Goal: Use online tool/utility: Utilize a website feature to perform a specific function

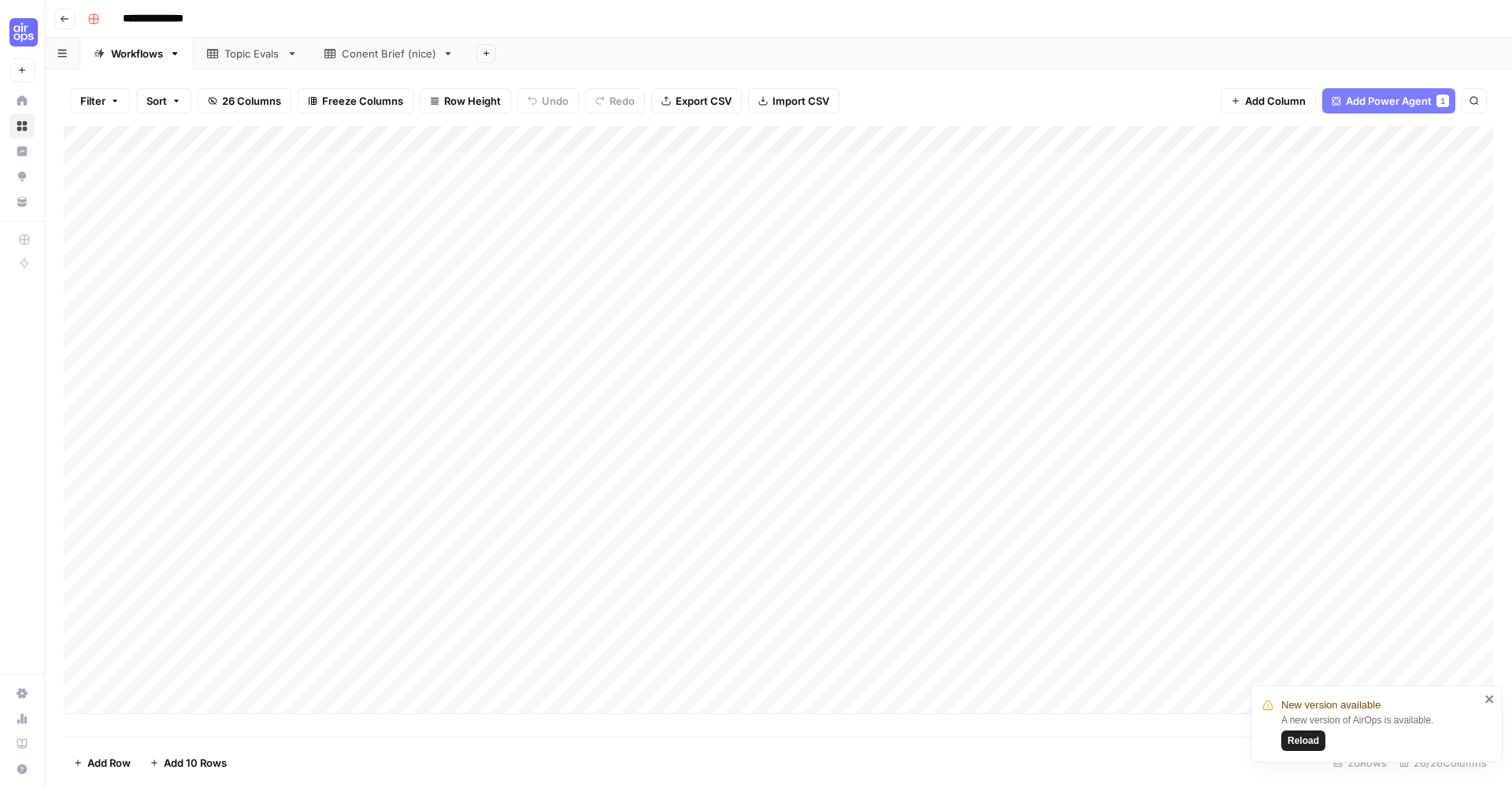
click at [540, 477] on div "Add Column" at bounding box center [779, 419] width 1429 height 587
click at [587, 481] on div "Add Column" at bounding box center [779, 419] width 1429 height 587
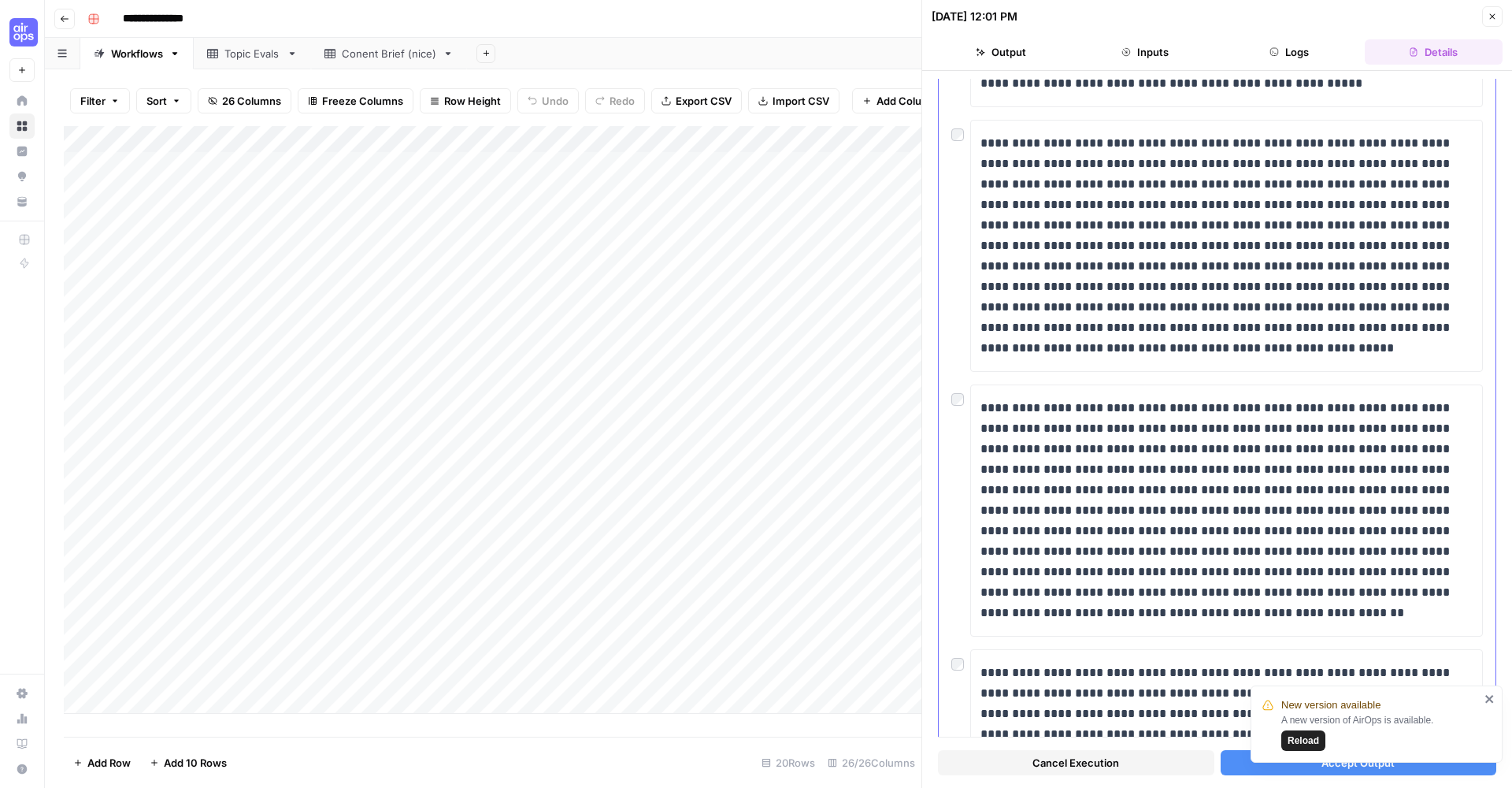
scroll to position [855, 0]
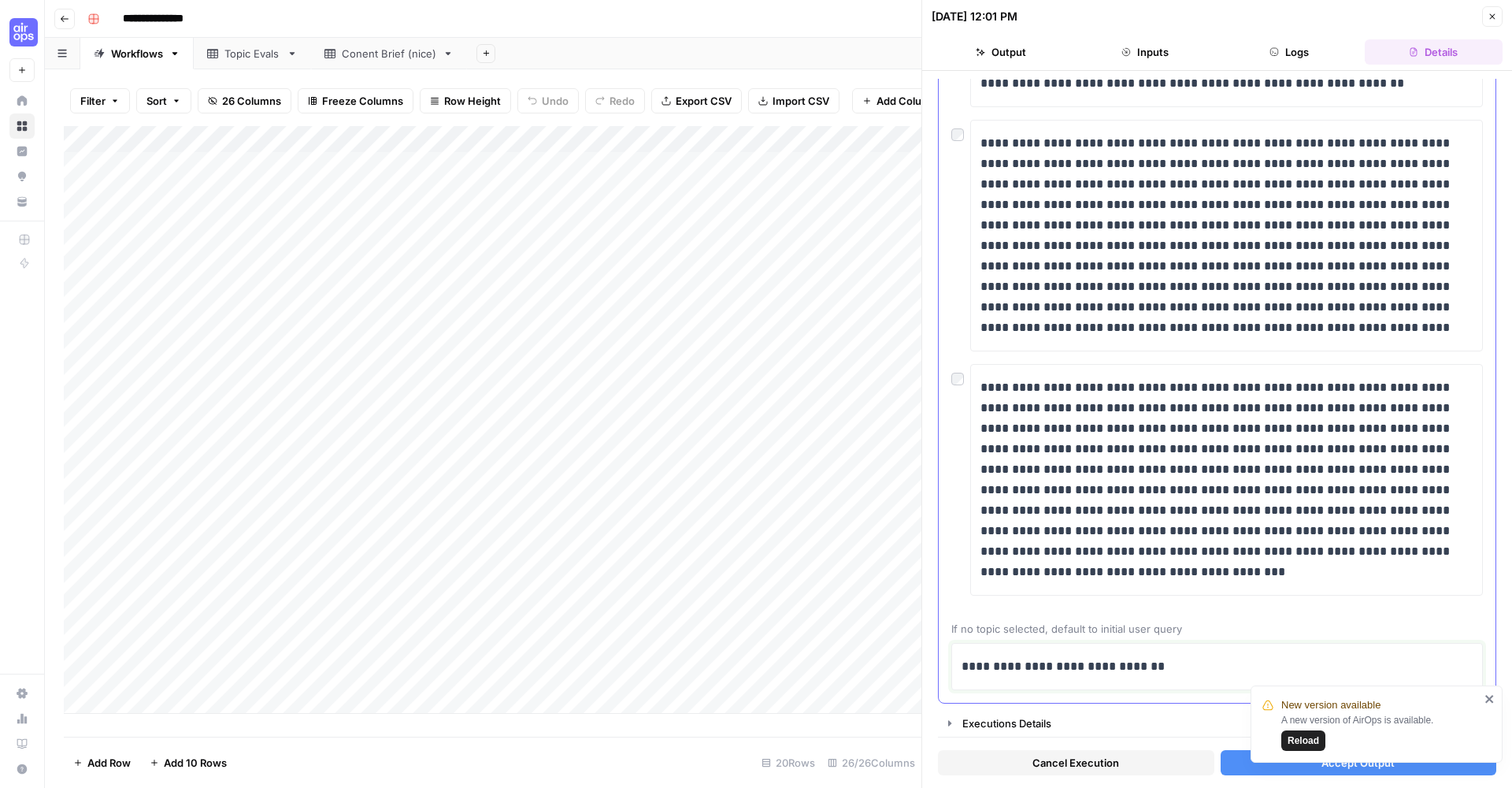
click at [1149, 664] on p "**********" at bounding box center [1217, 666] width 511 height 21
click at [1492, 701] on icon "close" at bounding box center [1489, 699] width 8 height 8
click at [1307, 754] on button "Accept Output" at bounding box center [1359, 762] width 277 height 25
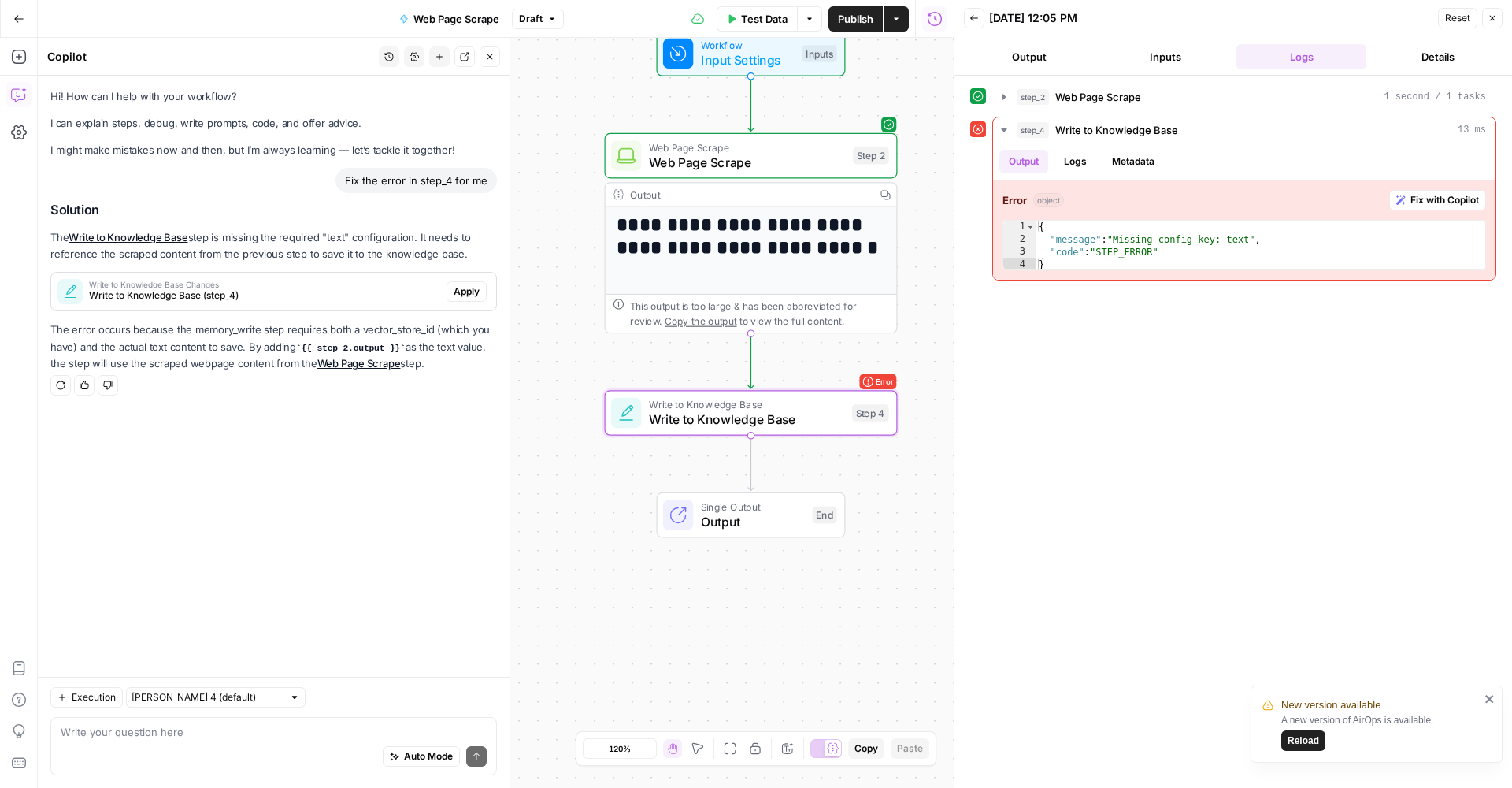
click at [478, 297] on span "Apply" at bounding box center [466, 292] width 26 height 14
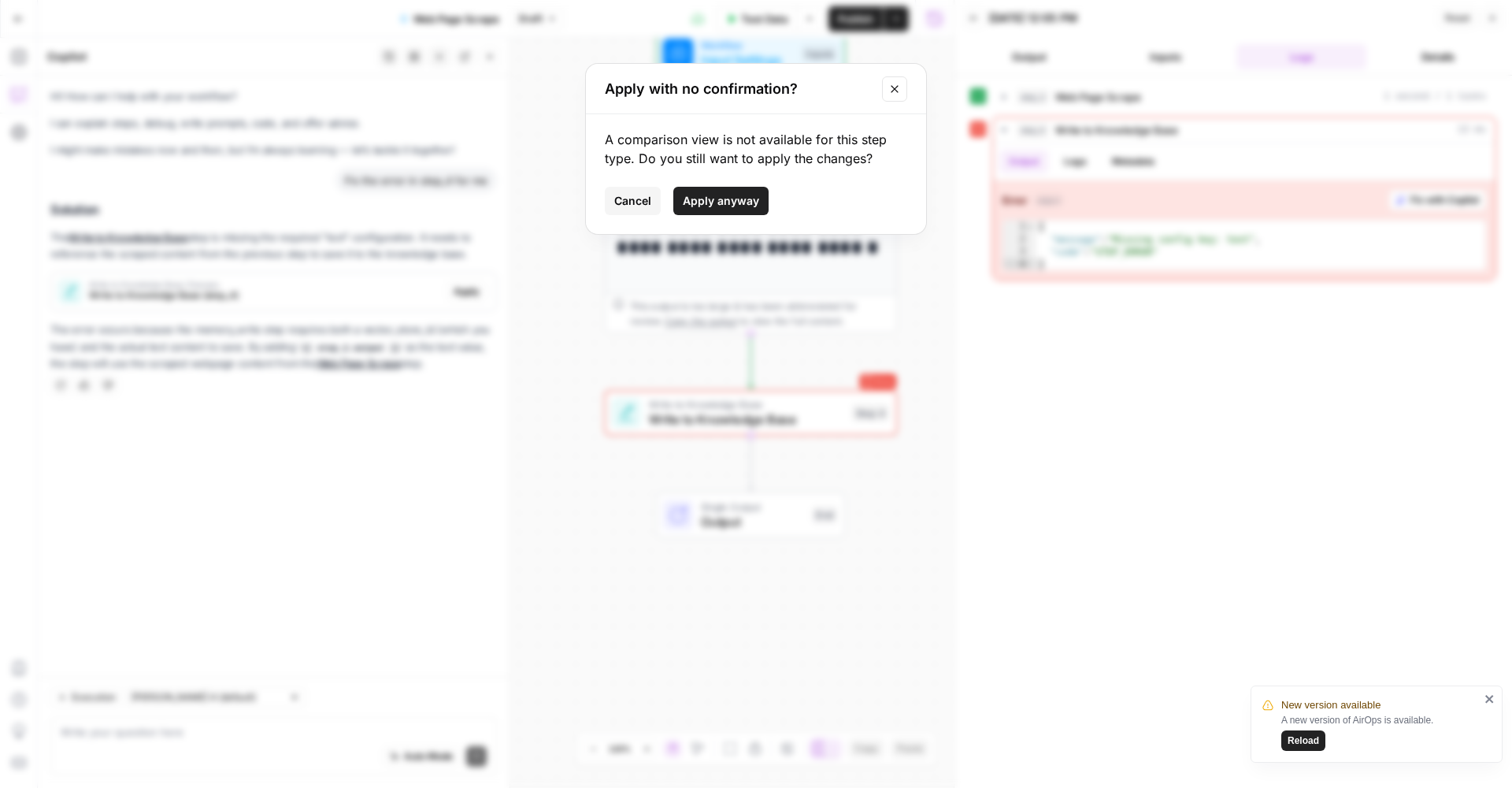
click at [709, 204] on span "Apply anyway" at bounding box center [720, 201] width 76 height 16
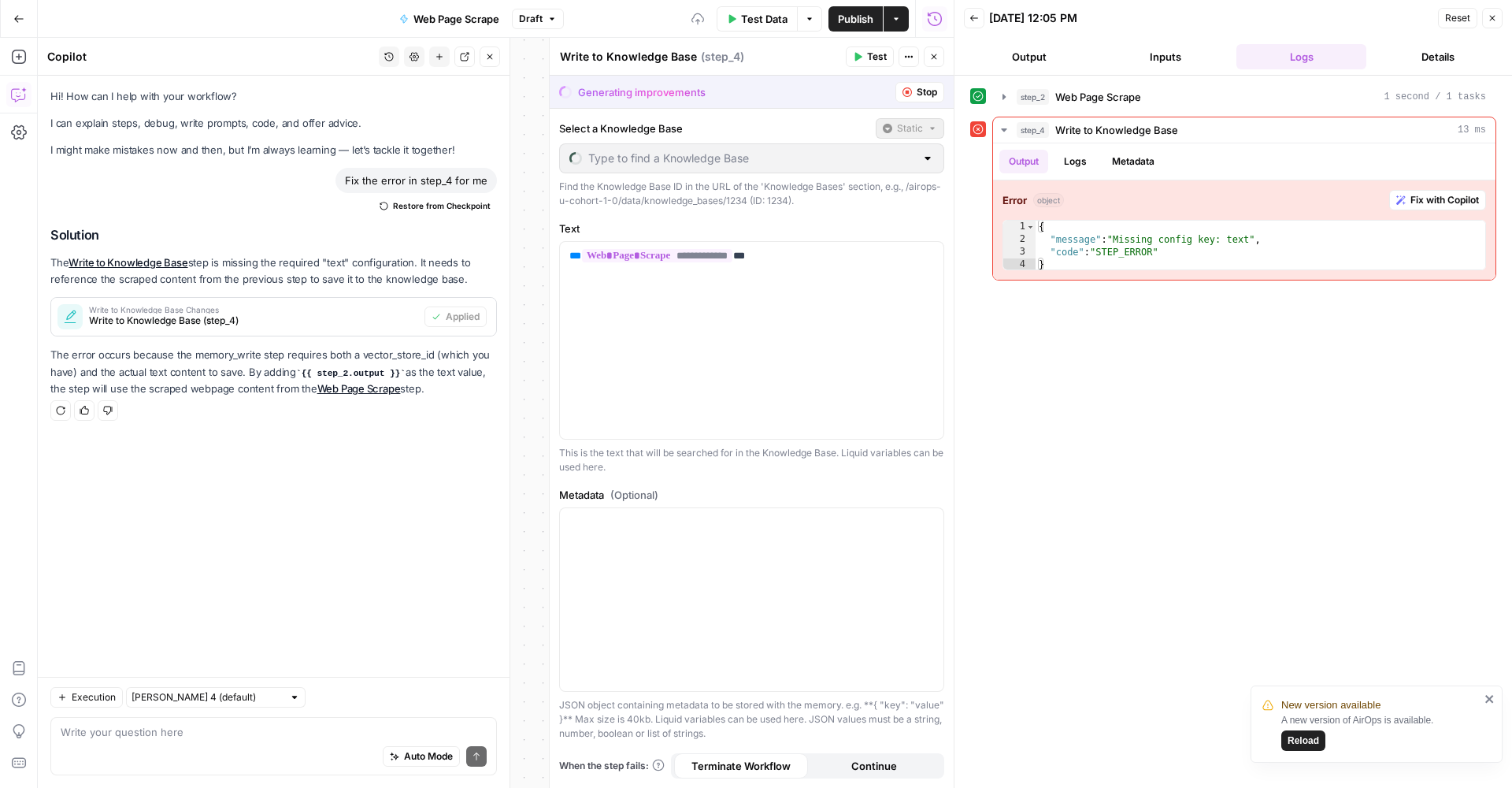
type input "Structured Data"
click at [750, 21] on span "Test Data" at bounding box center [764, 19] width 46 height 16
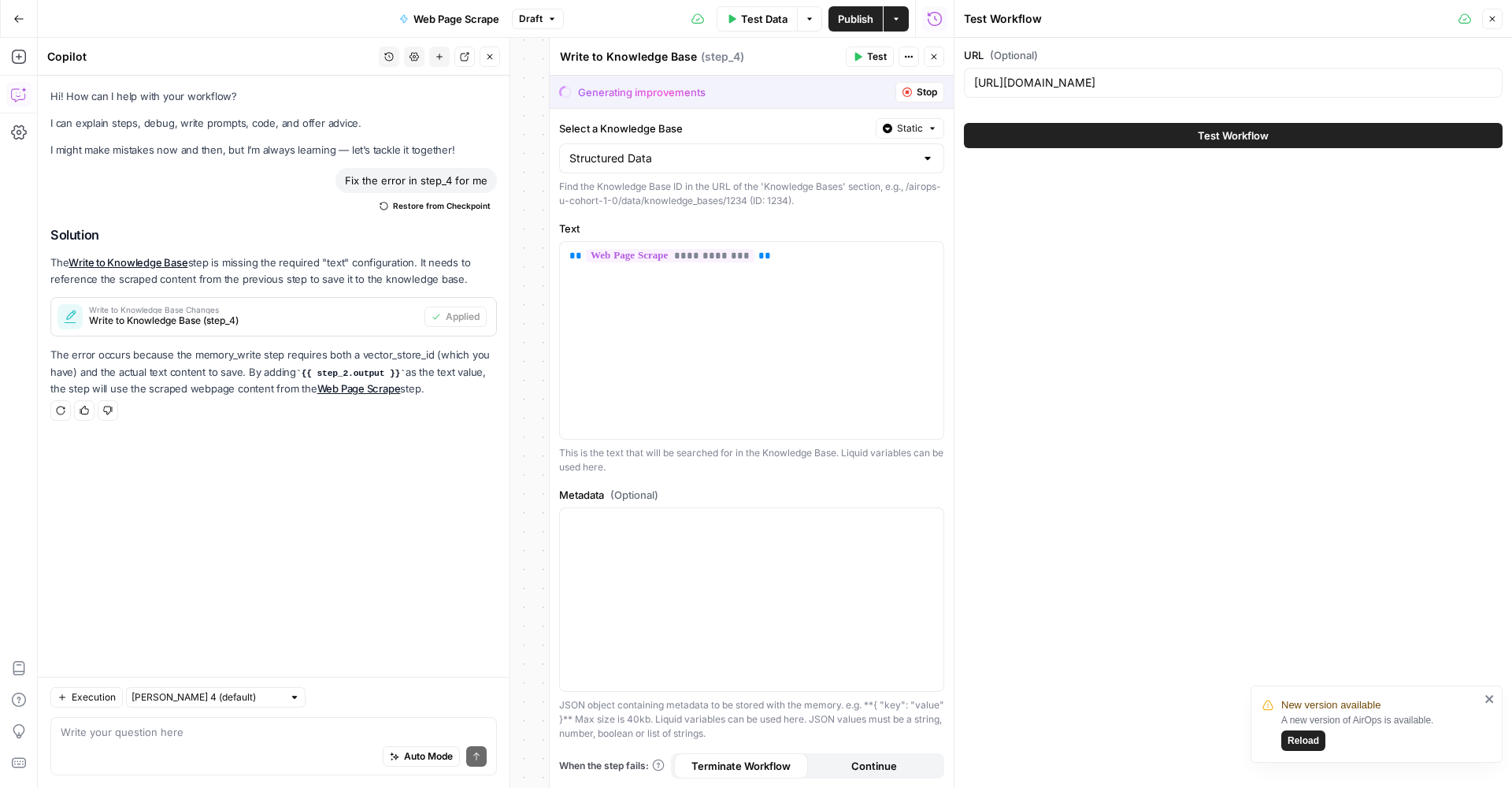
click at [1096, 137] on button "Test Workflow" at bounding box center [1232, 134] width 539 height 25
